Goal: Task Accomplishment & Management: Manage account settings

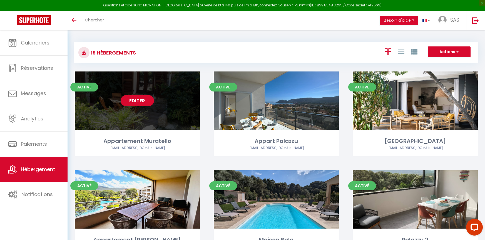
click at [148, 99] on link "Editer" at bounding box center [137, 100] width 33 height 11
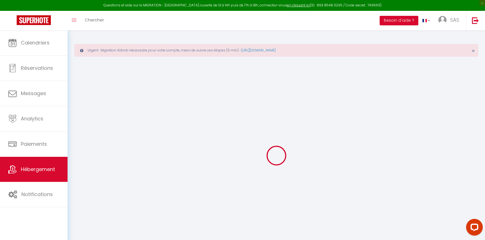
select select "+ 6 %"
select select "+ 25 %"
select select "+ 6 %"
select select "+ 8 %"
checkbox input "false"
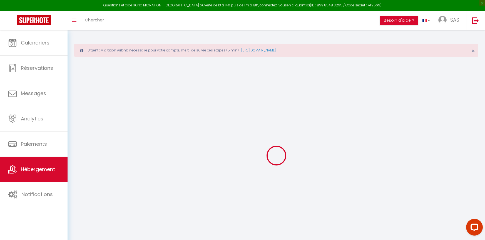
checkbox input "false"
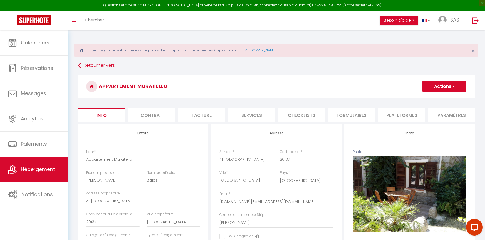
checkbox input "false"
select select "4795-6904446"
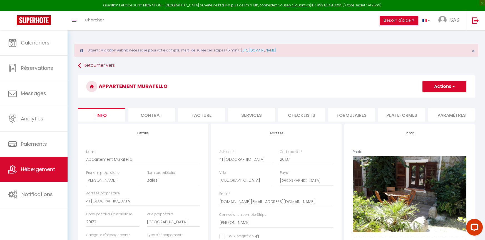
click at [401, 115] on li "Plateformes" at bounding box center [401, 115] width 47 height 14
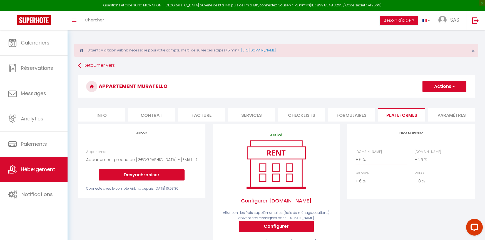
click at [364, 164] on select "0 + 1 % + 2 % + 3 % + 4 % + 5 % + 6 % + 7 % + 8 % + 9 %" at bounding box center [381, 159] width 52 height 11
select select "+ 20 %"
click at [355, 158] on select "0 + 1 % + 2 % + 3 % + 4 % + 5 % + 6 % + 7 % + 8 % + 9 %" at bounding box center [381, 159] width 52 height 11
click at [449, 86] on button "Actions" at bounding box center [444, 86] width 44 height 11
click at [436, 99] on link "Enregistrer" at bounding box center [444, 98] width 44 height 7
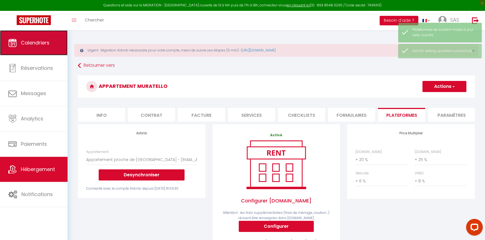
click at [25, 44] on span "Calendriers" at bounding box center [35, 42] width 29 height 7
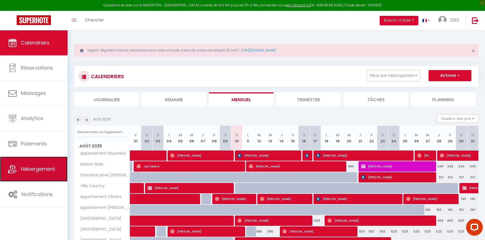
click at [44, 171] on span "Hébergement" at bounding box center [38, 168] width 34 height 7
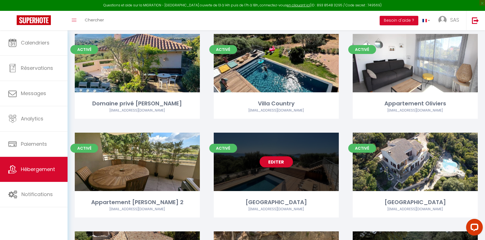
scroll to position [361, 0]
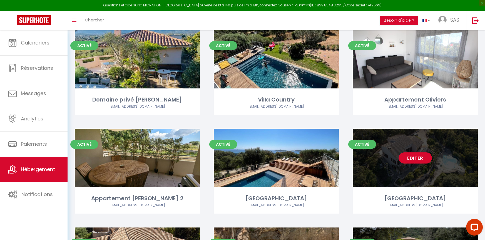
click at [415, 161] on link "Editer" at bounding box center [414, 157] width 33 height 11
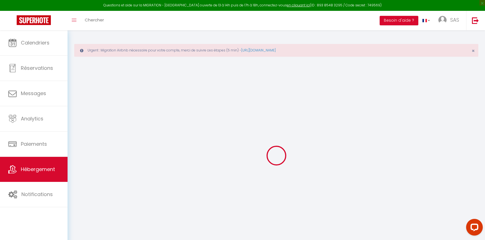
select select "+ 4 %"
select select "+ 25 %"
select select "+ 10 %"
select select
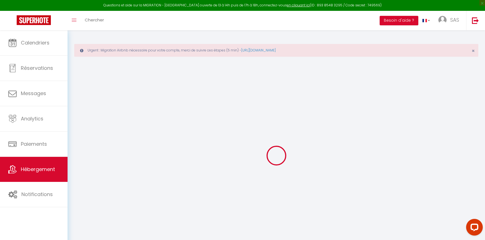
checkbox input "false"
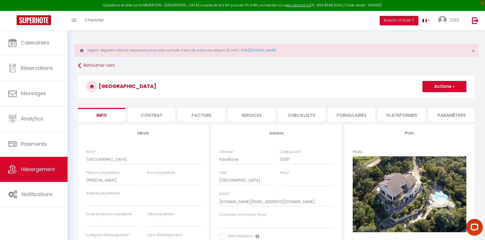
click at [348, 117] on li "Formulaires" at bounding box center [351, 115] width 47 height 14
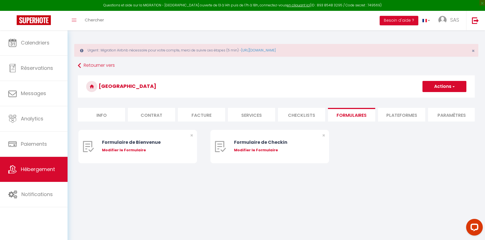
click at [396, 116] on li "Plateformes" at bounding box center [401, 115] width 47 height 14
select select "10613-709968700224556098"
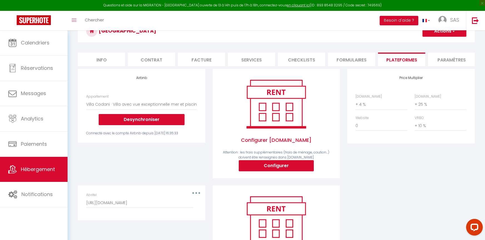
scroll to position [56, 0]
click at [372, 109] on select "0 + 1 % + 2 % + 3 % + 4 % + 5 % + 6 % + 7 % + 8 % + 9 %" at bounding box center [381, 104] width 52 height 11
select select "+ 22 %"
click at [355, 103] on select "0 + 1 % + 2 % + 3 % + 4 % + 5 % + 6 % + 7 % + 8 % + 9 %" at bounding box center [381, 104] width 52 height 11
select select "365"
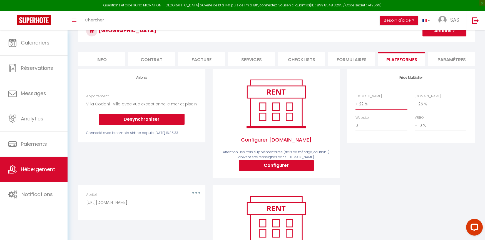
select select
select select "EUR"
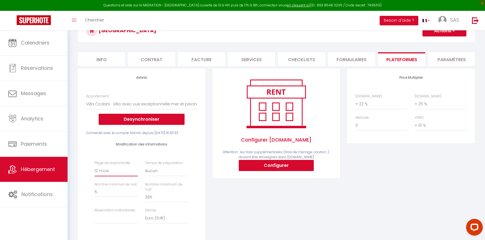
click at [113, 174] on select "Date indisponible par [PERSON_NAME] 1 mois 3 mois 6 mois 9 mois 12 mois 24 mois" at bounding box center [115, 171] width 43 height 11
select select "270"
click at [94, 169] on select "Date indisponible par [PERSON_NAME] 1 mois 3 mois 6 mois 9 mois 12 mois 24 mois" at bounding box center [115, 171] width 43 height 11
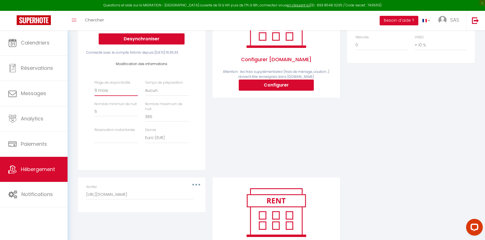
scroll to position [0, 0]
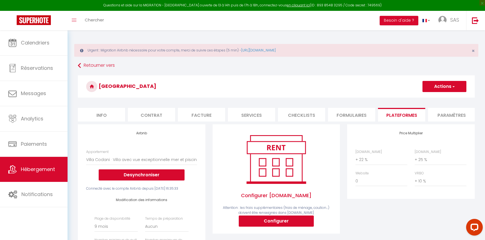
click at [450, 85] on button "Actions" at bounding box center [444, 86] width 44 height 11
click at [440, 97] on link "Enregistrer" at bounding box center [444, 98] width 44 height 7
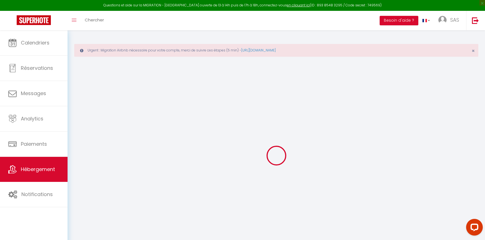
select select
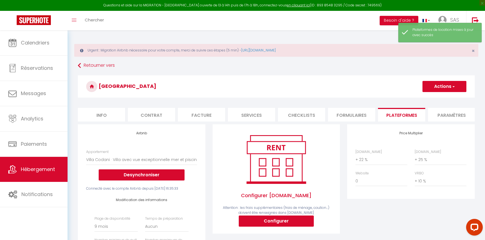
click at [105, 113] on li "Info" at bounding box center [101, 115] width 47 height 14
select select
checkbox input "false"
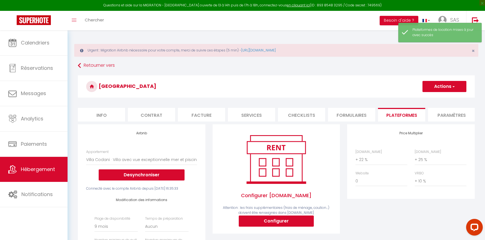
checkbox input "false"
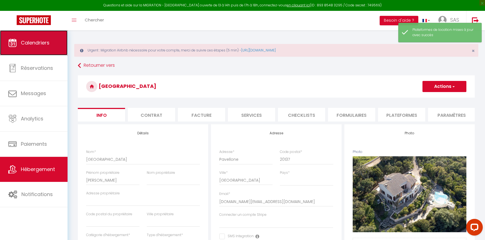
click at [27, 43] on span "Calendriers" at bounding box center [35, 42] width 29 height 7
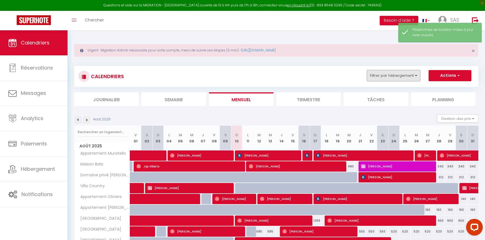
click at [412, 76] on button "Filtrer par hébergement" at bounding box center [393, 75] width 53 height 11
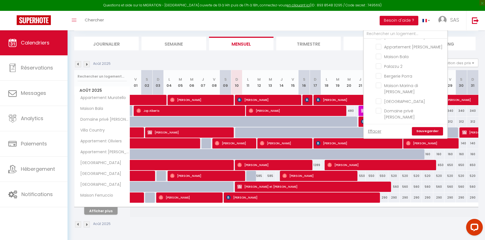
scroll to position [29, 0]
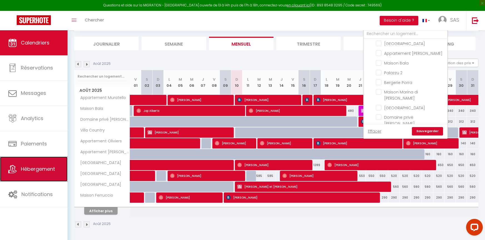
click at [40, 168] on span "Hébergement" at bounding box center [38, 168] width 34 height 7
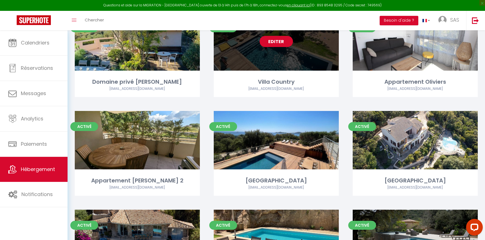
scroll to position [445, 0]
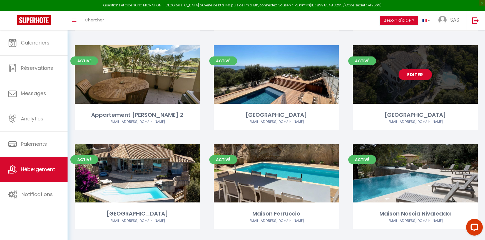
click at [413, 77] on link "Editer" at bounding box center [414, 74] width 33 height 11
select select "3"
select select "2"
select select "1"
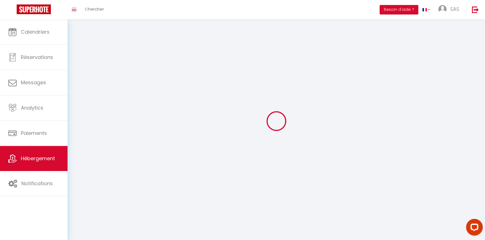
select select
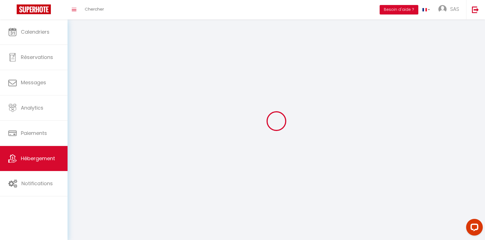
checkbox input "false"
select select
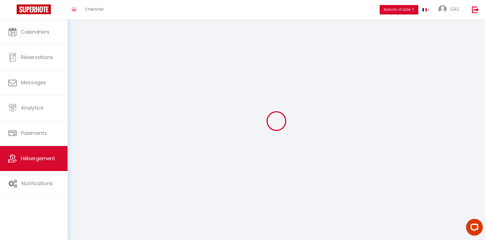
select select
select select "1"
select select
select select "28"
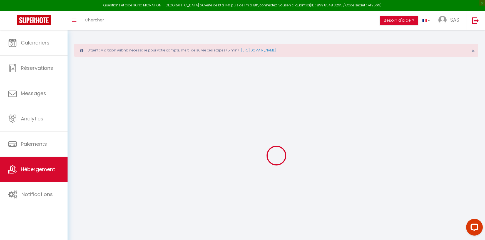
select select
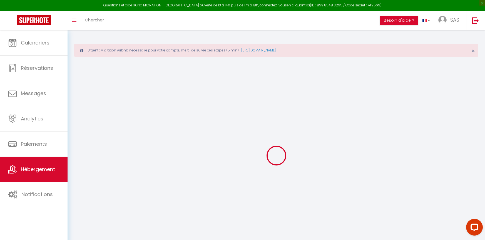
select select
checkbox input "false"
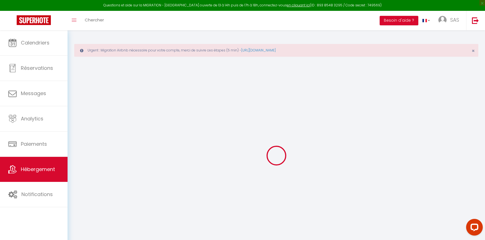
select select
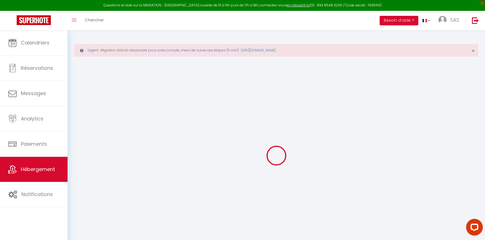
select select
checkbox input "false"
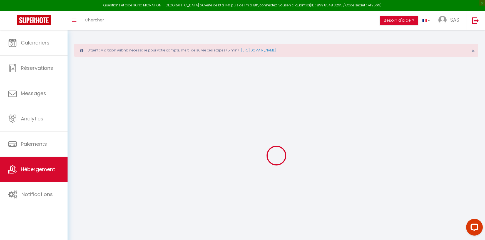
checkbox input "false"
select select
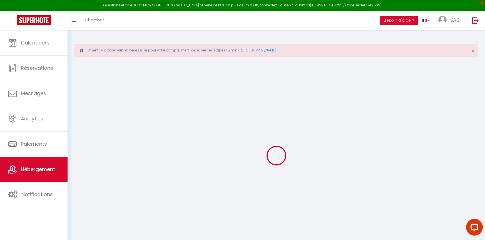
select select
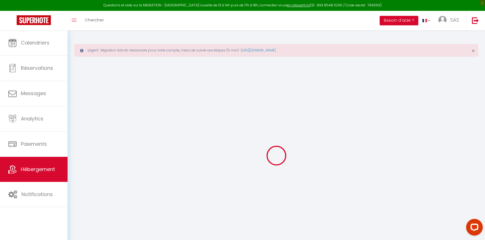
checkbox input "false"
select select
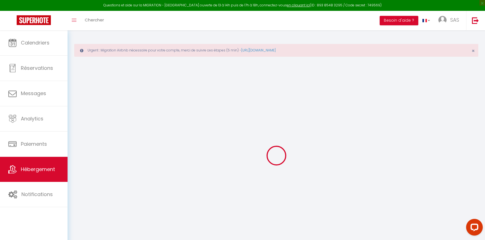
select select
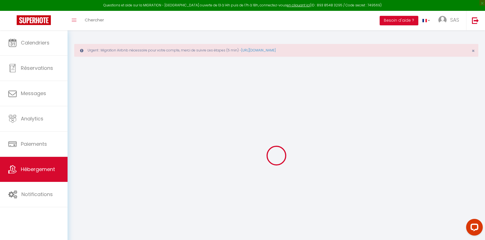
select select
checkbox input "false"
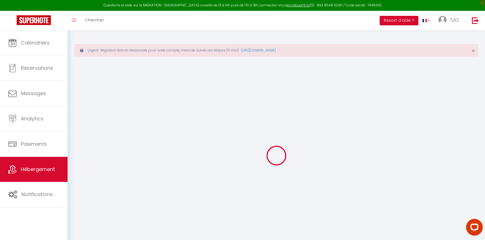
checkbox input "false"
select select
type input "[GEOGRAPHIC_DATA]"
type input "[PERSON_NAME]"
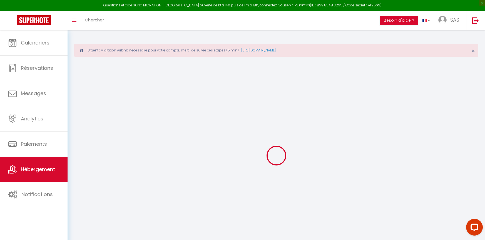
select select "houses"
select select "10"
select select "5"
select select "2"
type input "640"
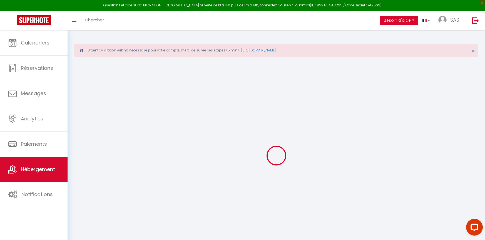
type input "505"
select select
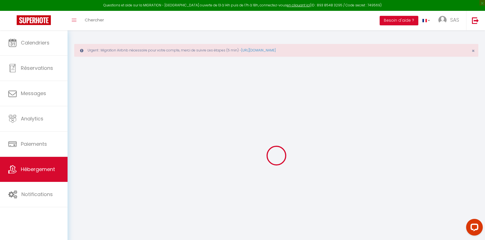
select select
type input "Pavellone"
type input "20137"
type input "[GEOGRAPHIC_DATA]"
type input "[DOMAIN_NAME][EMAIL_ADDRESS][DOMAIN_NAME]"
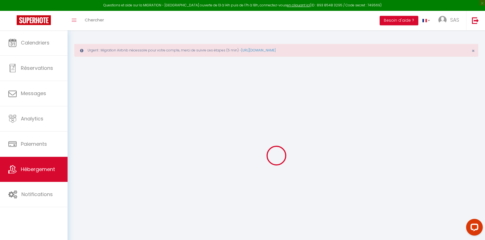
select select
checkbox input "false"
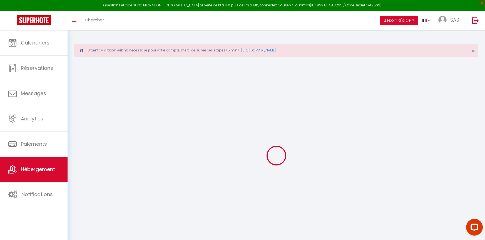
type input "0"
select select "+ 22 %"
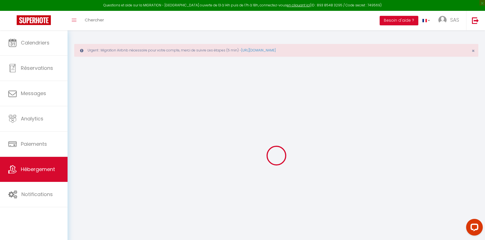
select select "+ 25 %"
select select "+ 10 %"
select select
checkbox input "false"
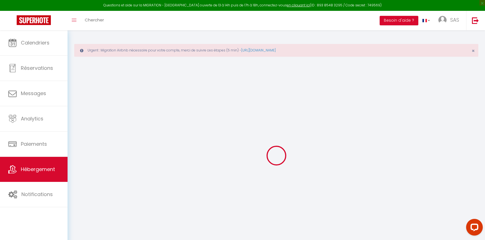
checkbox input "false"
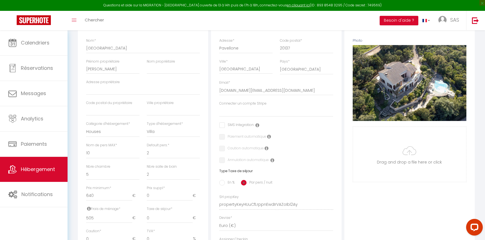
select select
checkbox input "false"
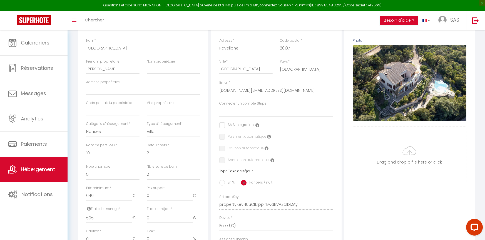
checkbox input "false"
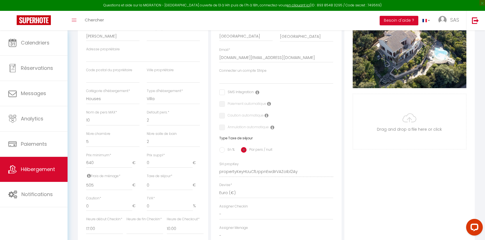
select select "10613-709968700224556098"
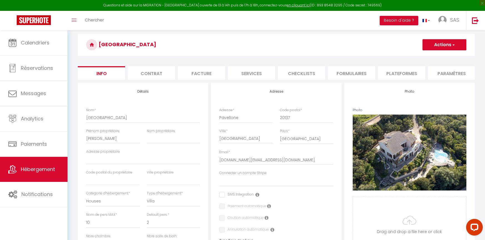
scroll to position [28, 0]
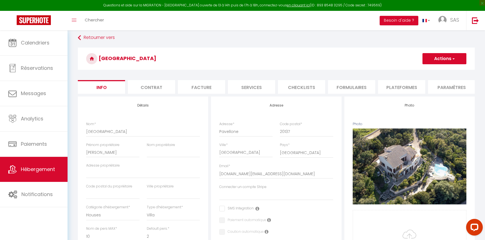
click at [352, 88] on li "Formulaires" at bounding box center [351, 87] width 47 height 14
select select "270"
select select
select select "EUR"
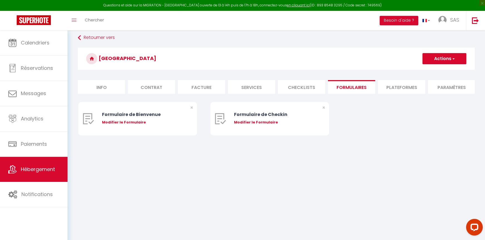
click at [403, 86] on li "Plateformes" at bounding box center [401, 87] width 47 height 14
select select
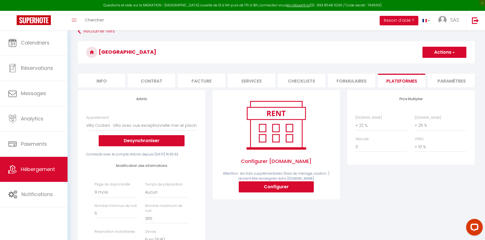
scroll to position [83, 0]
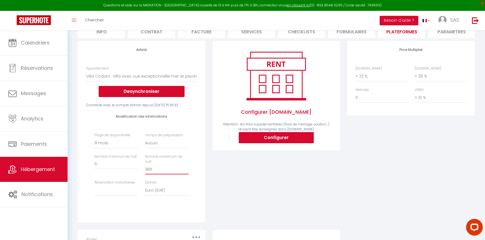
drag, startPoint x: 155, startPoint y: 176, endPoint x: 137, endPoint y: 176, distance: 18.1
click at [137, 176] on div "Plage de disponibilité Date indisponible par defaut 1 mois 3 mois 6 mois 9 mois…" at bounding box center [141, 167] width 101 height 69
type input "3"
select select
type input "30"
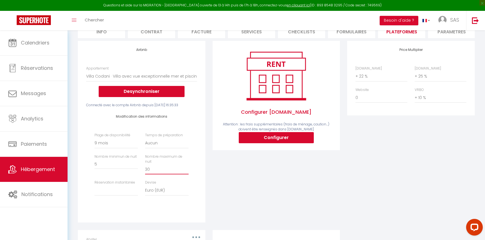
select select
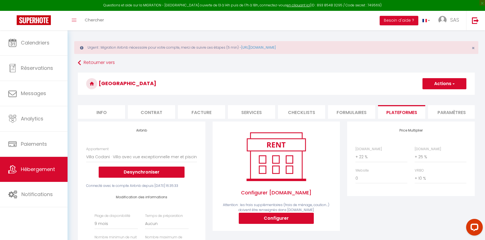
scroll to position [0, 0]
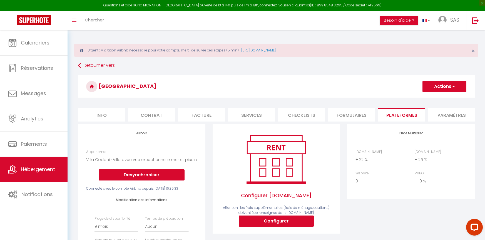
type input "30"
click at [455, 86] on button "Actions" at bounding box center [444, 86] width 44 height 11
click at [438, 98] on link "Enregistrer" at bounding box center [444, 98] width 44 height 7
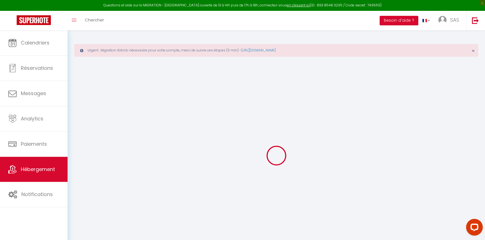
select select
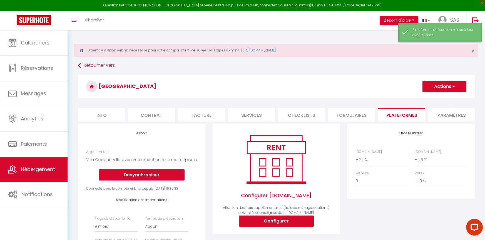
click at [105, 113] on li "Info" at bounding box center [101, 115] width 47 height 14
select select
checkbox input "false"
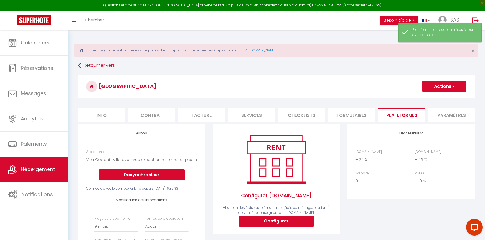
checkbox input "false"
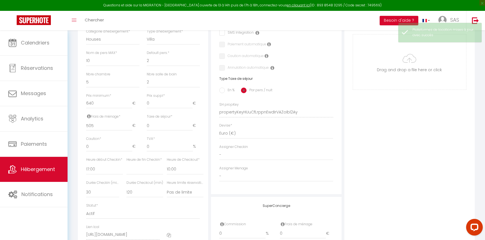
scroll to position [194, 0]
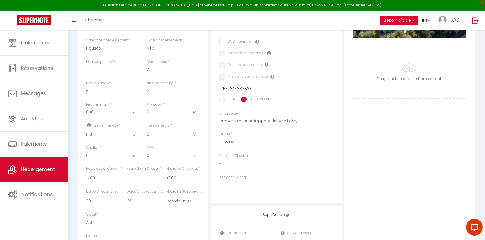
click at [315, 105] on div "En % Par pers / nuit" at bounding box center [276, 100] width 114 height 12
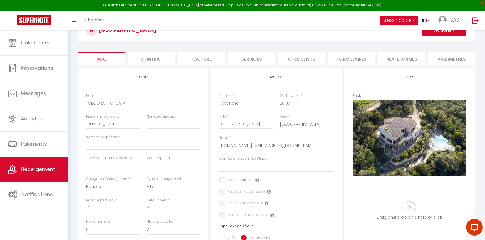
scroll to position [56, 0]
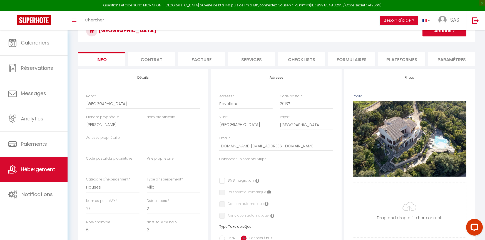
click at [398, 56] on li "Plateformes" at bounding box center [401, 59] width 47 height 14
select select
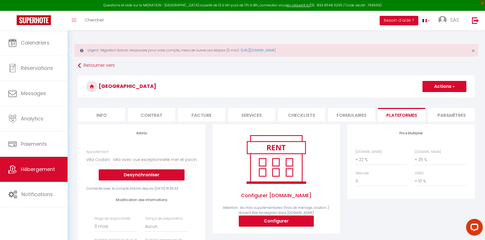
click at [102, 114] on li "Info" at bounding box center [101, 115] width 47 height 14
select select
checkbox input "false"
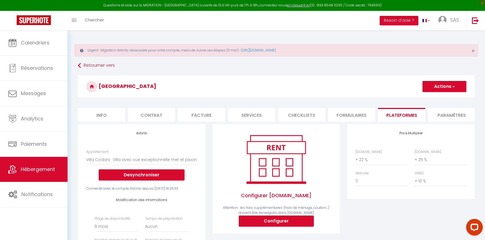
checkbox input "false"
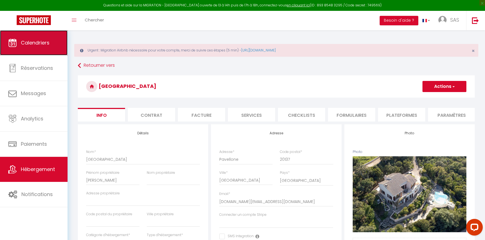
click at [33, 43] on span "Calendriers" at bounding box center [35, 42] width 29 height 7
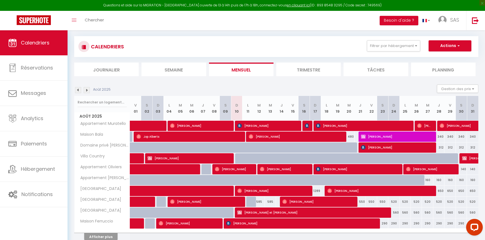
scroll to position [56, 0]
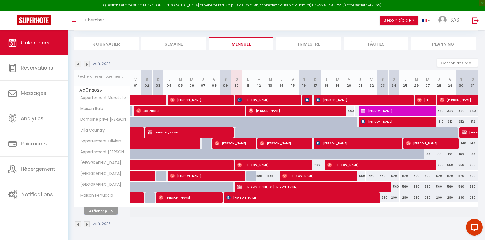
click at [97, 209] on button "Afficher plus" at bounding box center [100, 211] width 33 height 8
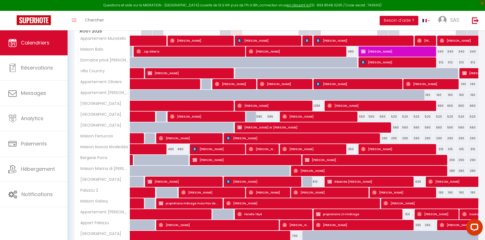
scroll to position [1, 0]
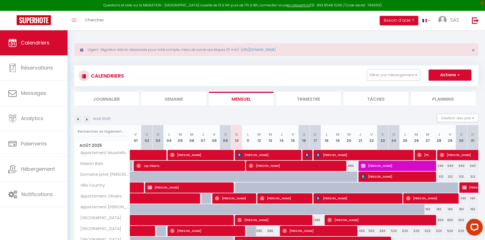
click at [87, 121] on img at bounding box center [87, 119] width 6 height 6
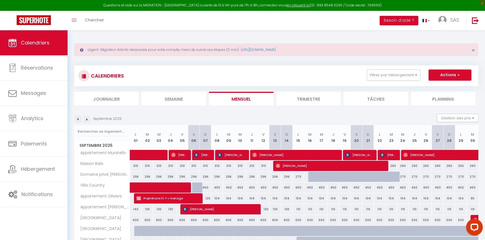
click at [87, 121] on img at bounding box center [87, 119] width 6 height 6
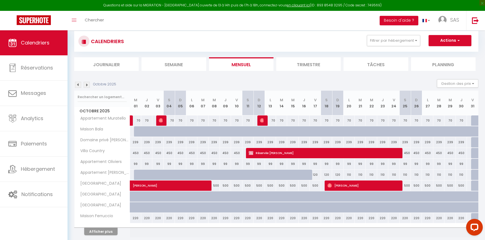
scroll to position [56, 0]
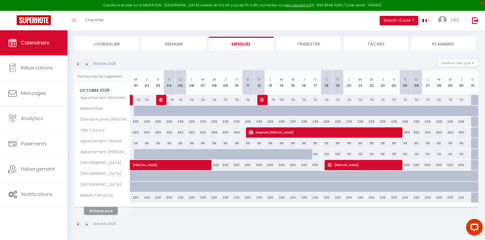
click at [104, 212] on button "Afficher plus" at bounding box center [100, 211] width 33 height 8
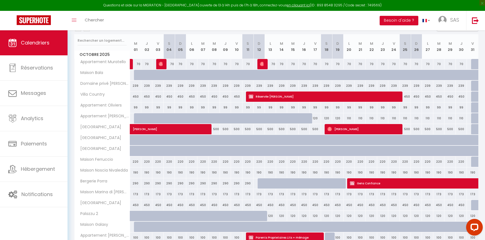
scroll to position [139, 0]
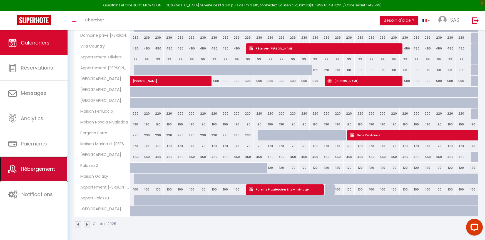
click at [44, 168] on span "Hébergement" at bounding box center [38, 168] width 34 height 7
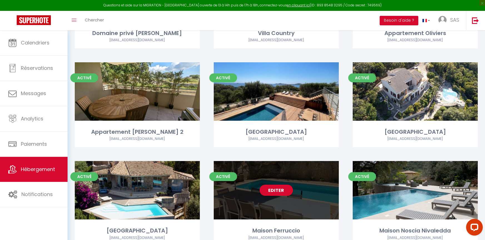
scroll to position [414, 0]
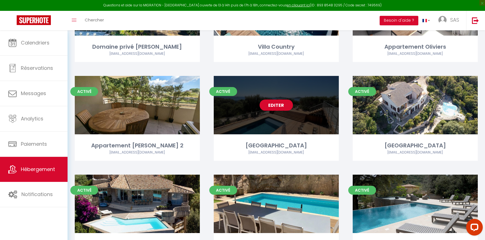
click at [293, 122] on div "Editer" at bounding box center [276, 105] width 125 height 58
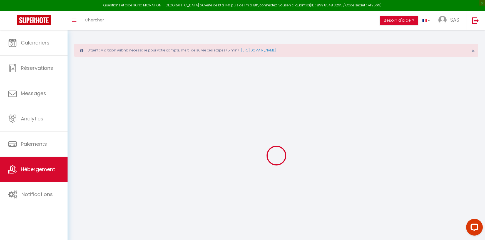
select select "+ 4 %"
select select "+ 25 %"
select select "+ 10 %"
select select
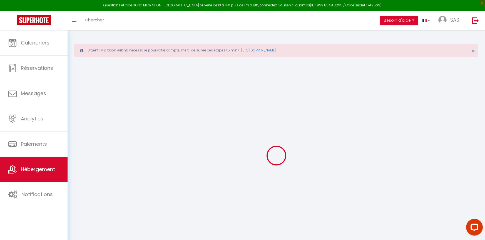
checkbox input "false"
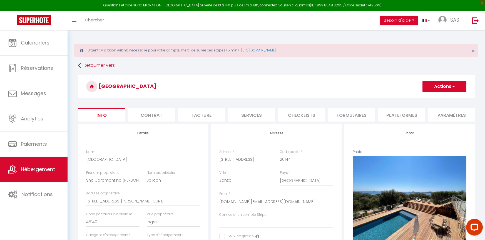
click at [399, 117] on li "Plateformes" at bounding box center [401, 115] width 47 height 14
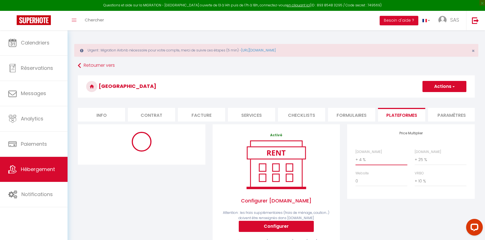
click at [370, 165] on select "0 + 1 % + 2 % + 3 % + 4 % + 5 % + 6 % + 7 % + 8 % + 9 %" at bounding box center [381, 159] width 52 height 11
select select "10616-1209354645629991907"
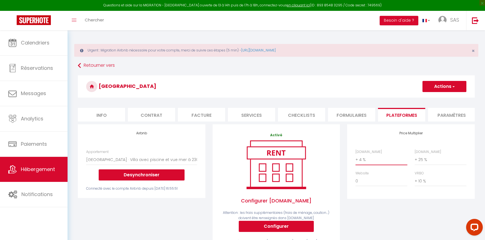
select select "+ 22 %"
click at [355, 158] on select "0 + 1 % + 2 % + 3 % + 4 % + 5 % + 6 % + 7 % + 8 % + 9 %" at bounding box center [381, 159] width 52 height 11
select select "180"
select select "EUR"
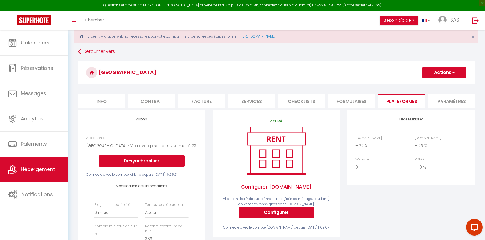
scroll to position [28, 0]
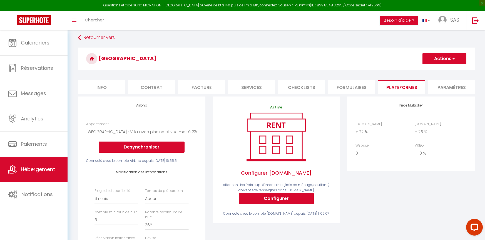
click at [452, 59] on span "button" at bounding box center [453, 59] width 4 height 6
click at [434, 71] on link "Enregistrer" at bounding box center [444, 70] width 44 height 7
click at [444, 60] on button "Actions" at bounding box center [444, 58] width 44 height 11
click at [436, 70] on link "Enregistrer" at bounding box center [444, 70] width 44 height 7
